Goal: Task Accomplishment & Management: Use online tool/utility

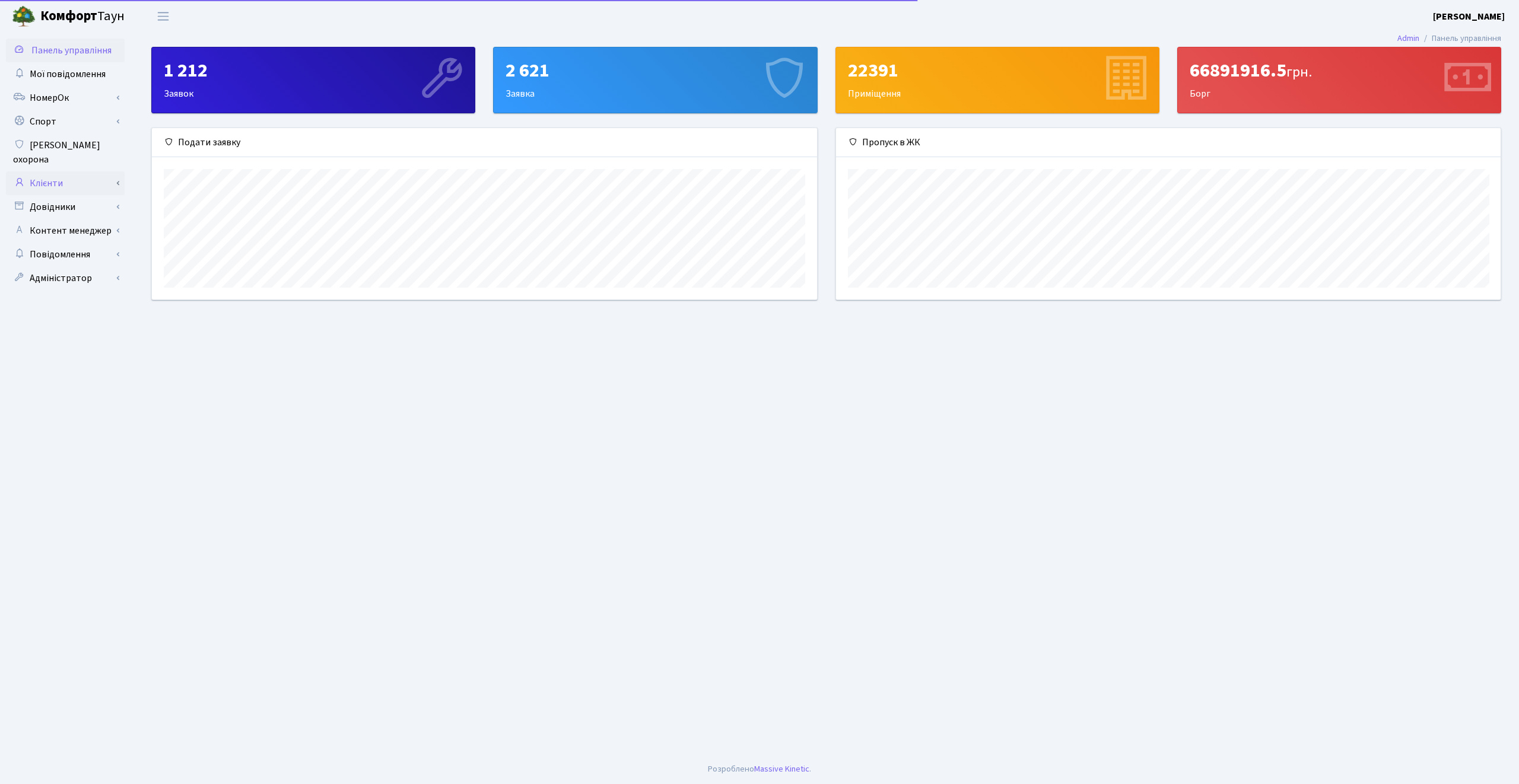
scroll to position [171, 664]
click at [68, 171] on link "Клієнти" at bounding box center [65, 183] width 119 height 24
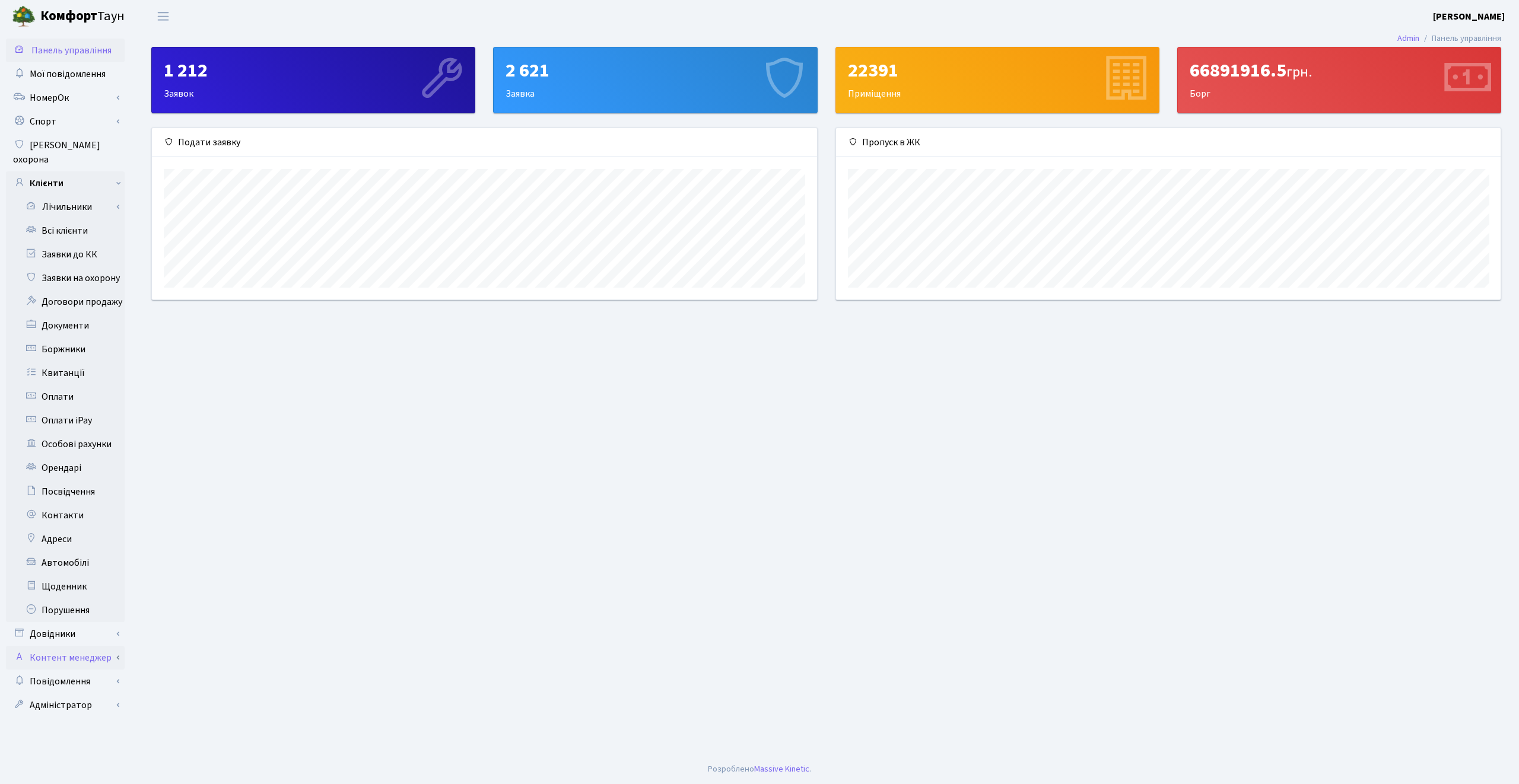
click at [74, 646] on link "Контент менеджер" at bounding box center [65, 657] width 119 height 24
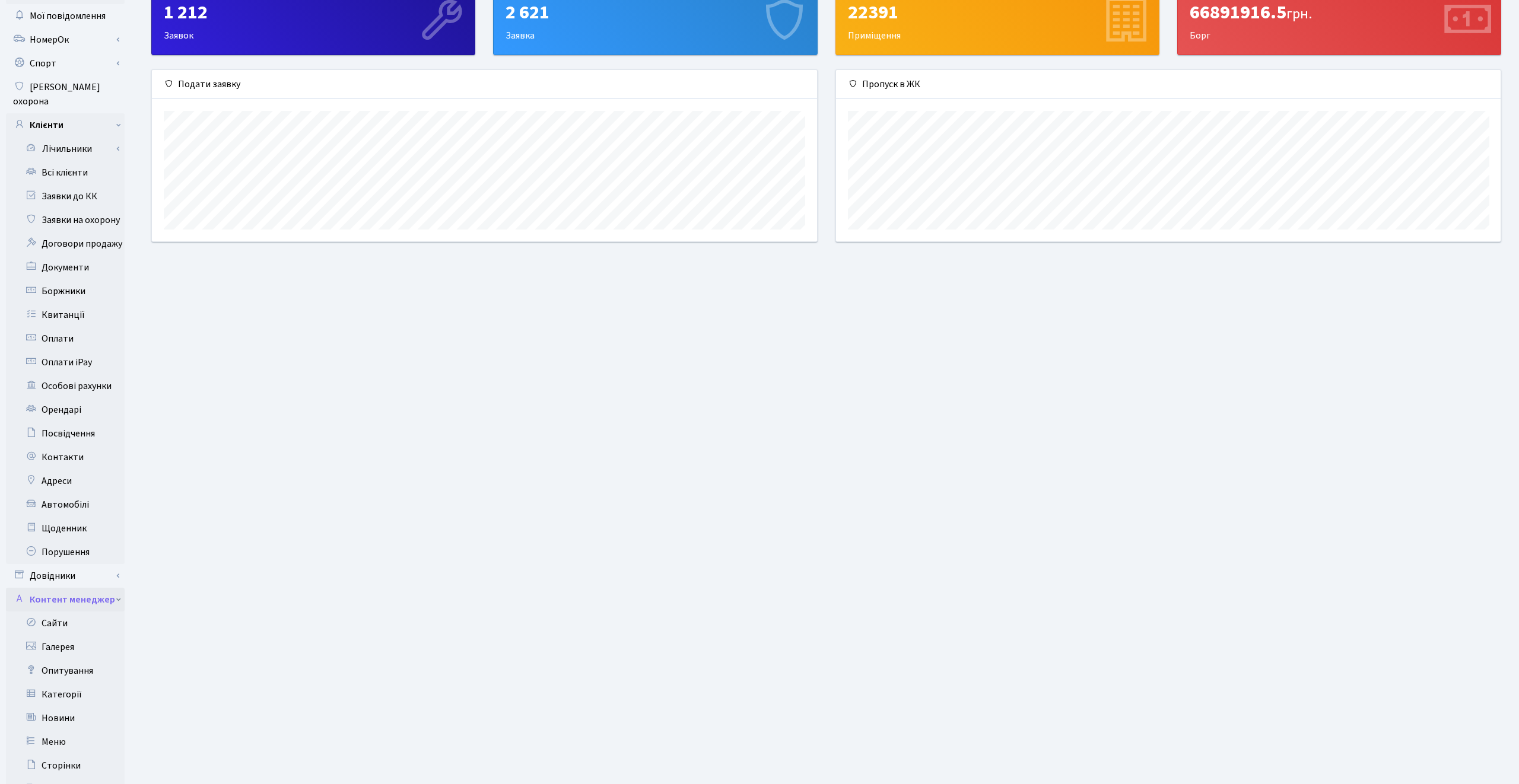
scroll to position [80, 0]
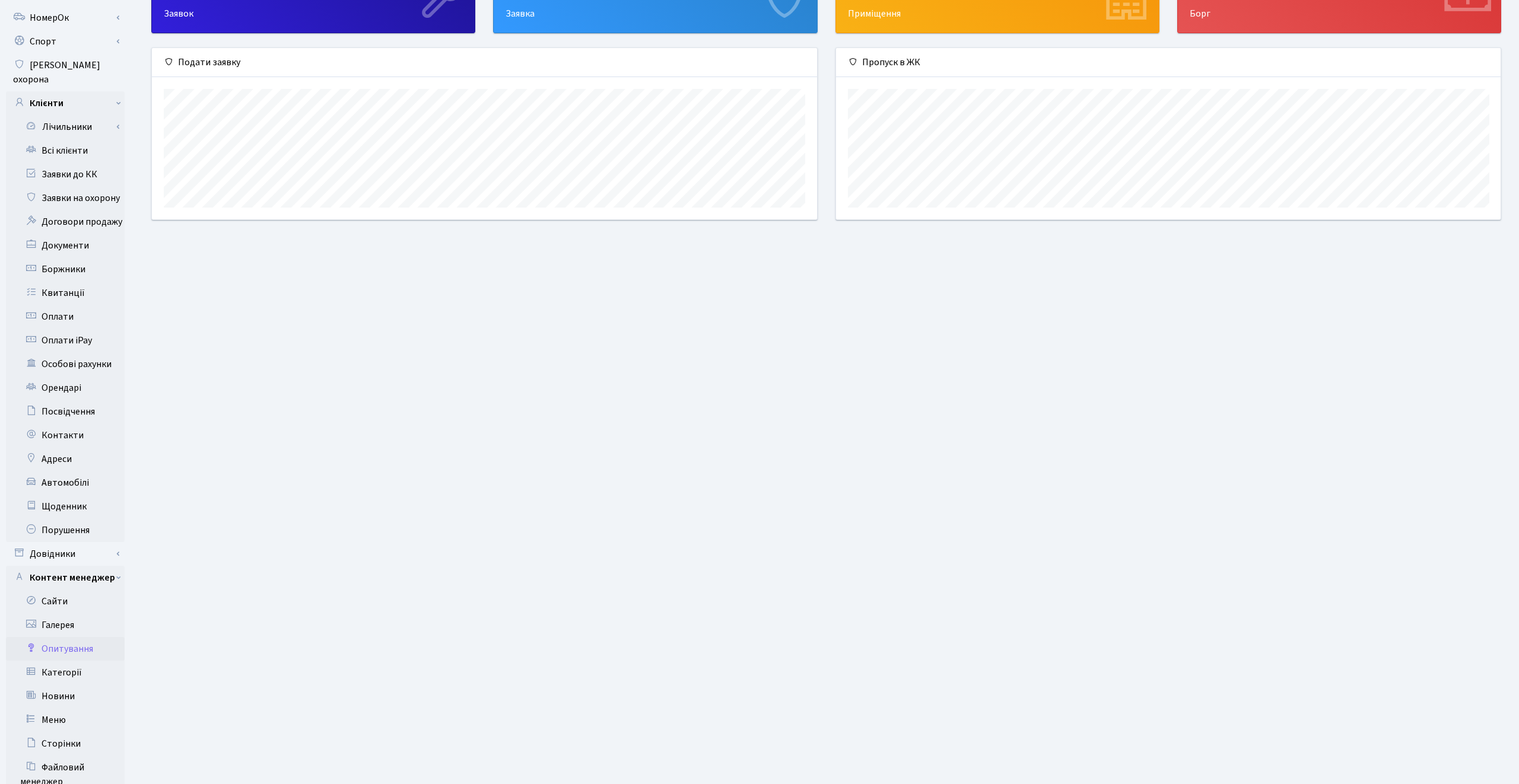
click at [73, 637] on link "Опитування" at bounding box center [65, 649] width 119 height 24
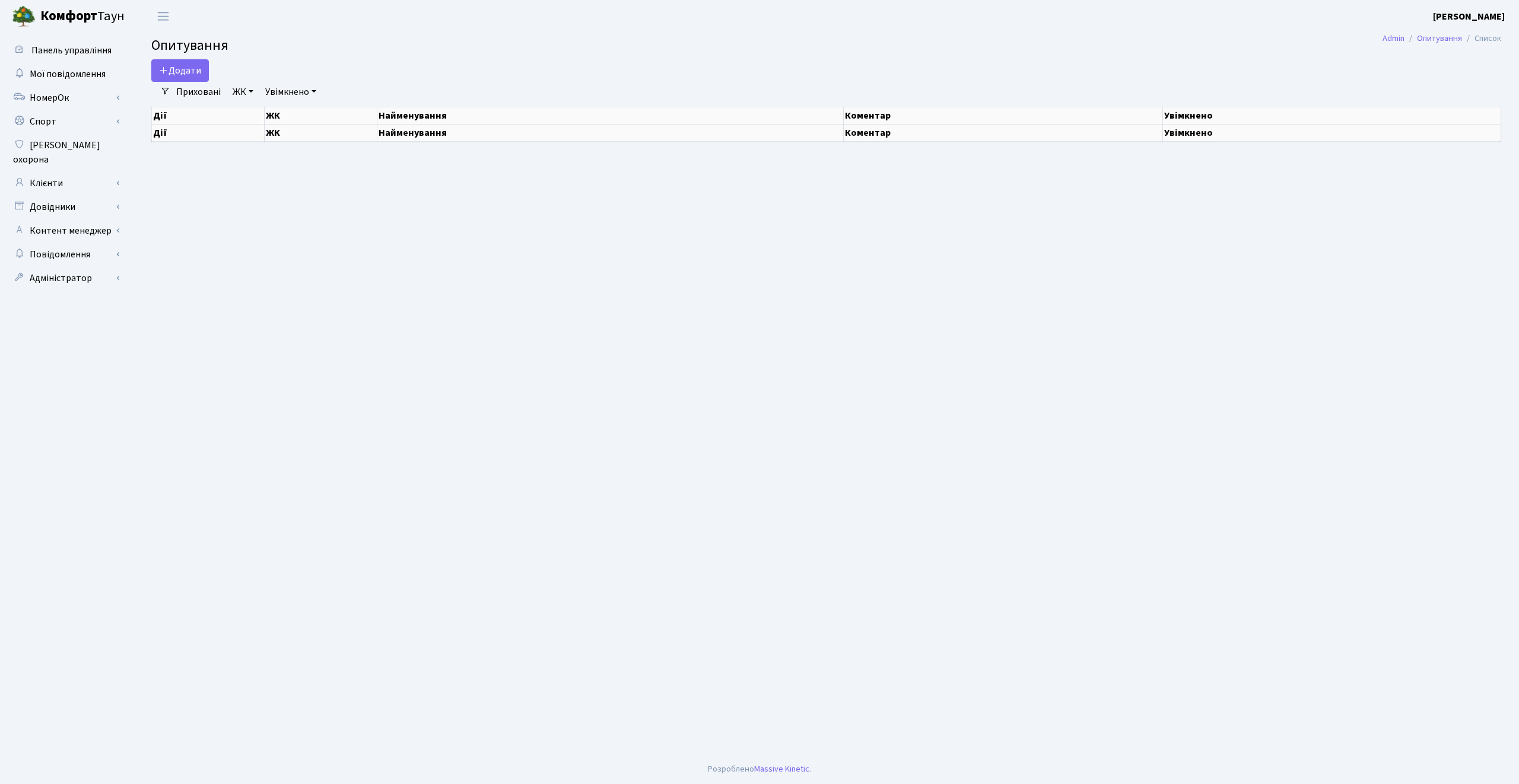
select select "25"
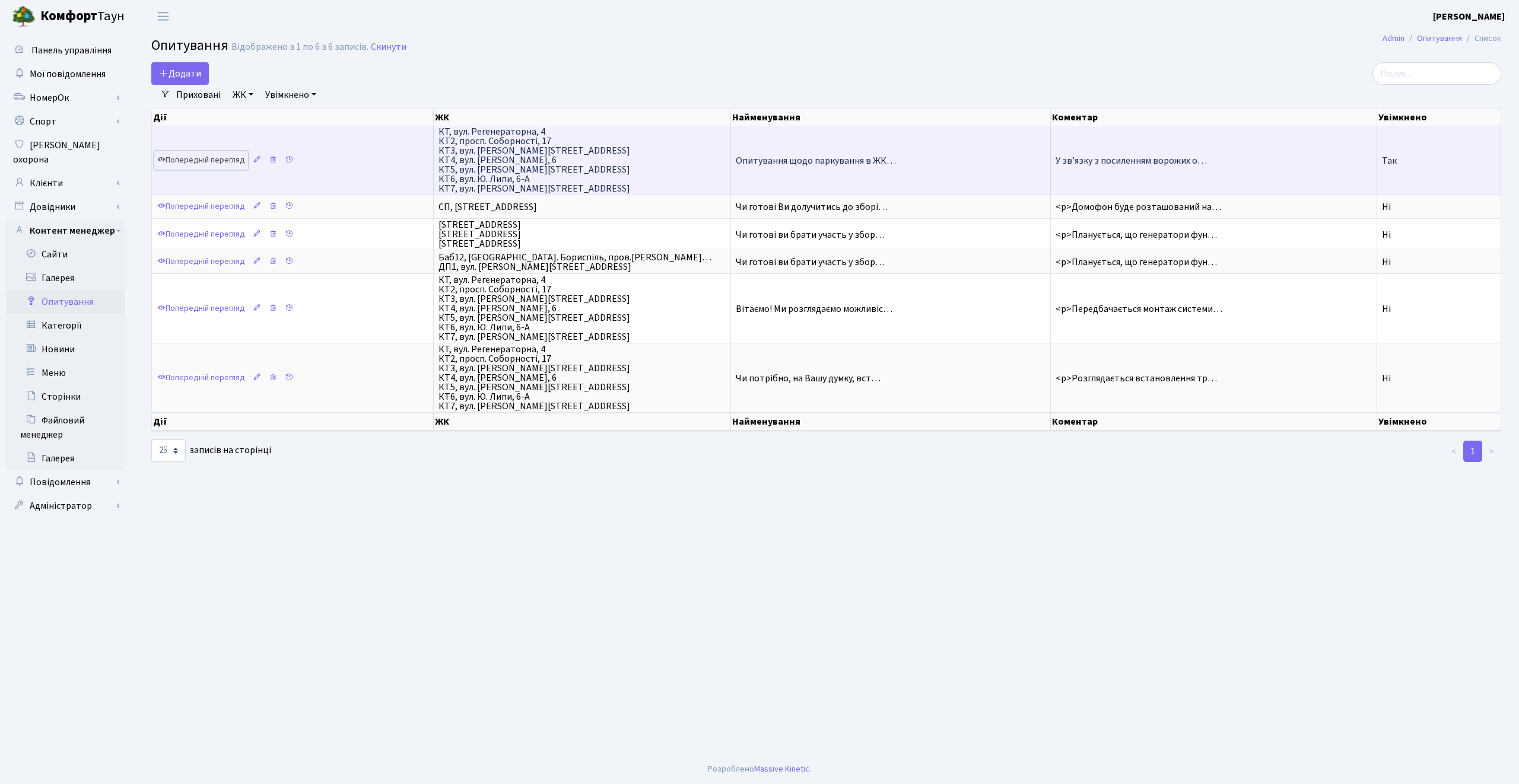
click at [182, 162] on link "Попередній перегляд" at bounding box center [201, 160] width 94 height 18
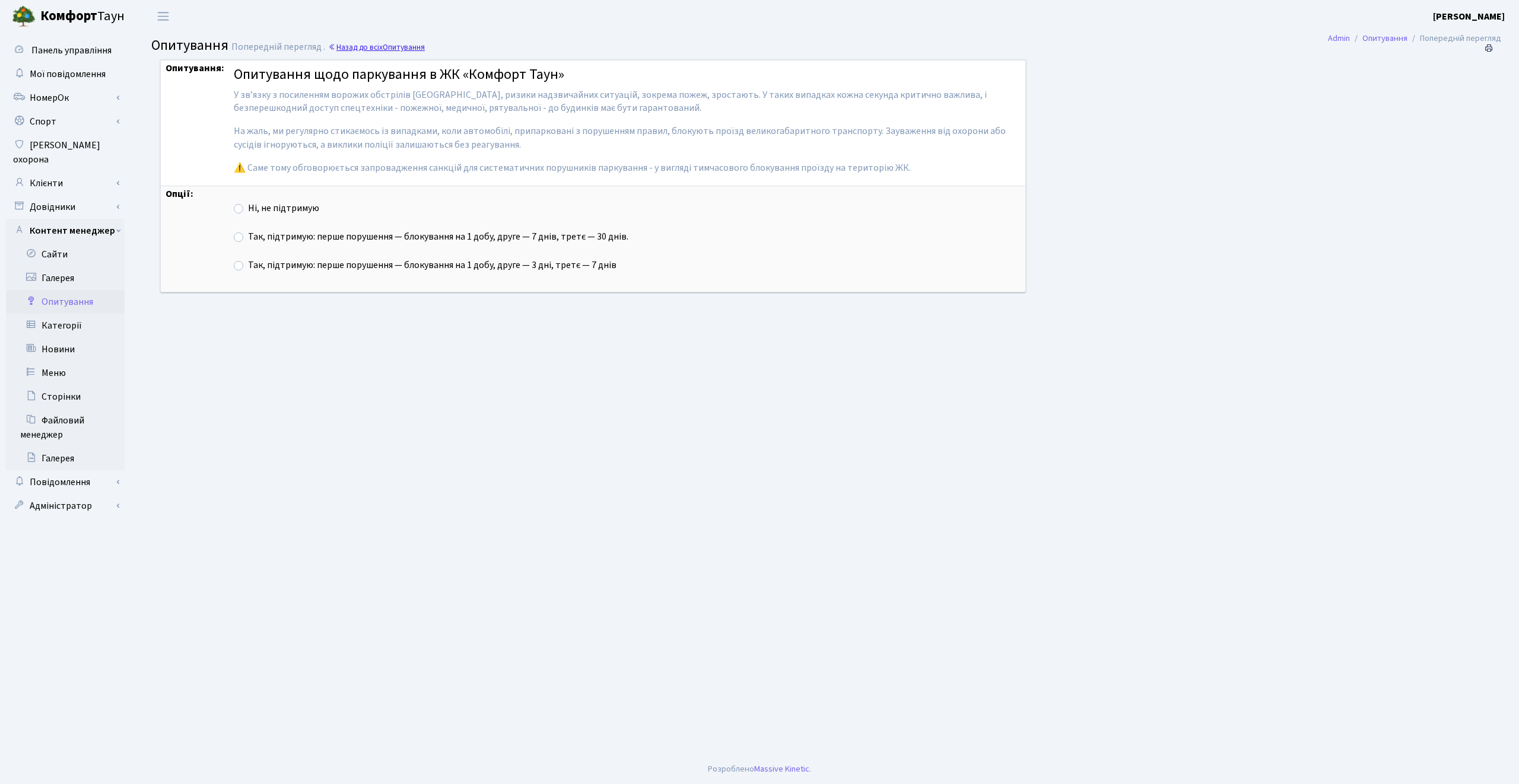
click at [380, 42] on link "Назад до всіх Опитування" at bounding box center [376, 47] width 96 height 11
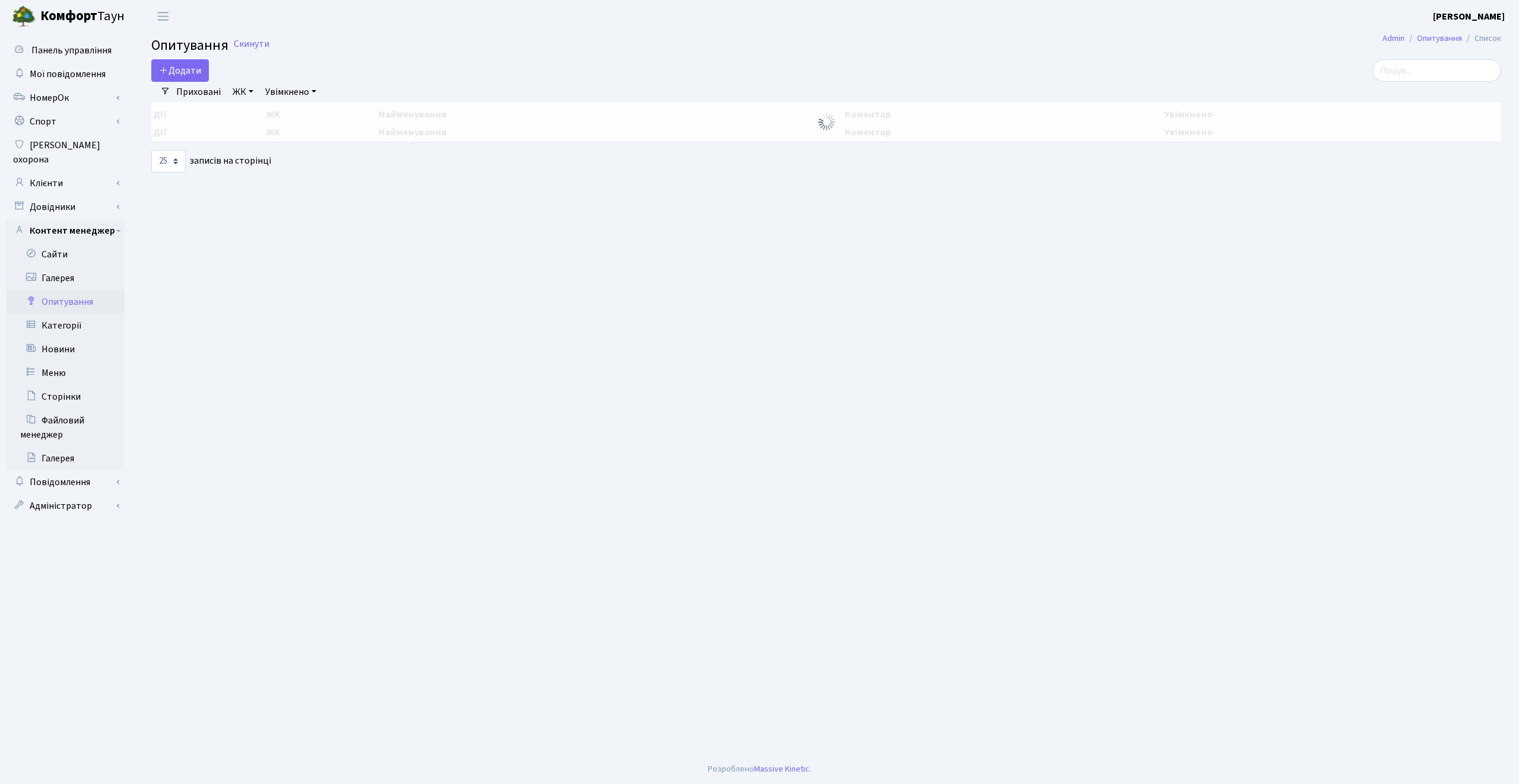
select select "25"
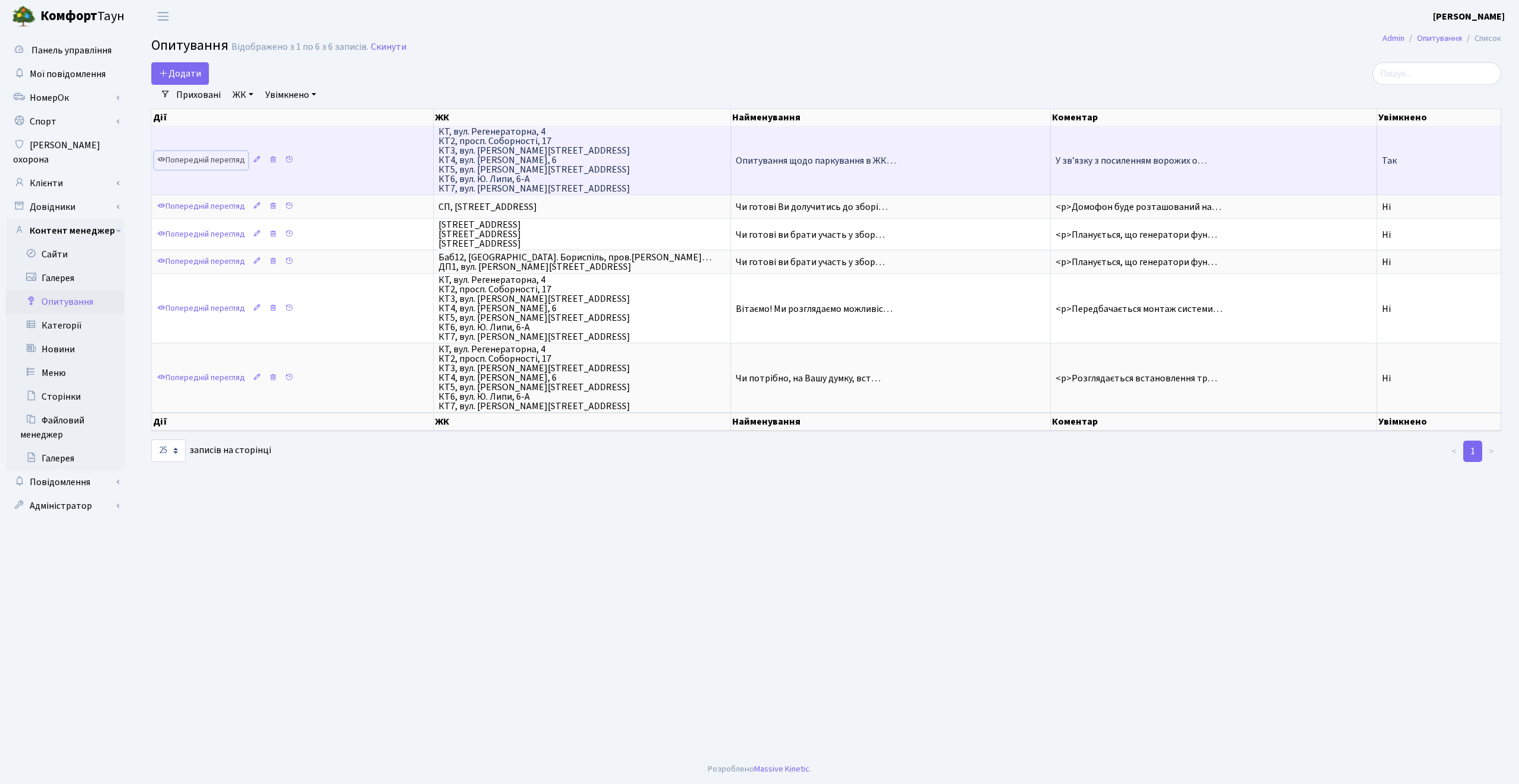
click at [213, 157] on link "Попередній перегляд" at bounding box center [201, 160] width 94 height 18
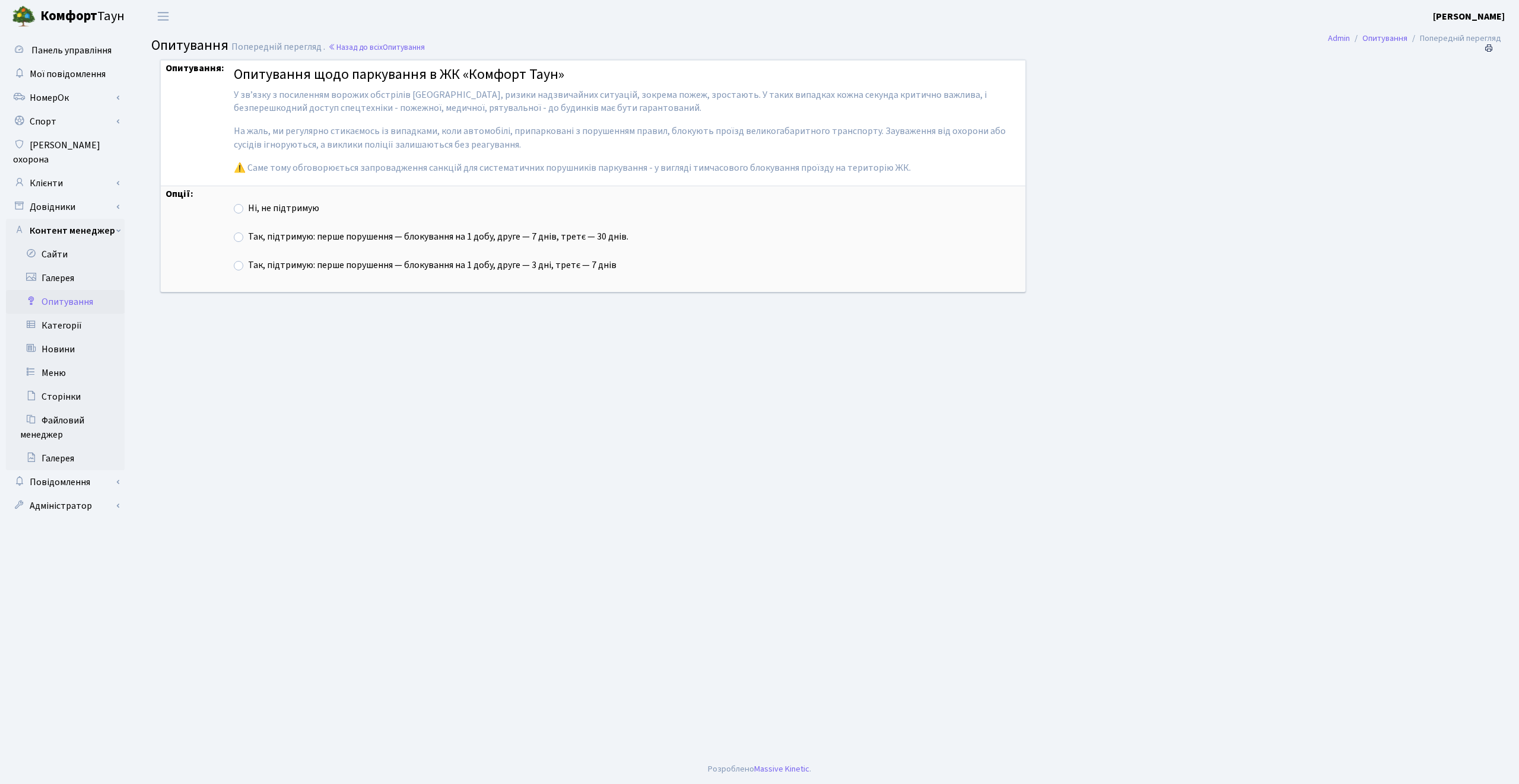
click at [326, 229] on span "Ні, не підтримую Так, підтримую: перше порушення — блокування на 1 добу, друге …" at bounding box center [627, 237] width 787 height 100
click at [316, 235] on label "Так, підтримую: перше порушення — блокування на 1 добу, друге — 7 днів, третє —…" at bounding box center [438, 237] width 380 height 14
click at [256, 235] on input "Так, підтримую: перше порушення — блокування на 1 добу, друге — 7 днів, третє —…" at bounding box center [252, 234] width 8 height 8
radio input "true"
